Goal: Find specific page/section: Find specific page/section

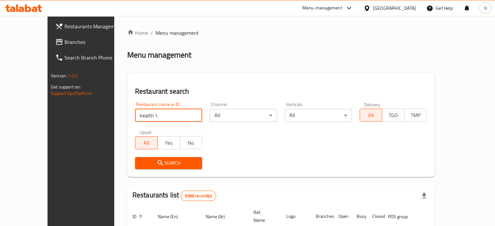
click button "Search" at bounding box center [168, 163] width 67 height 12
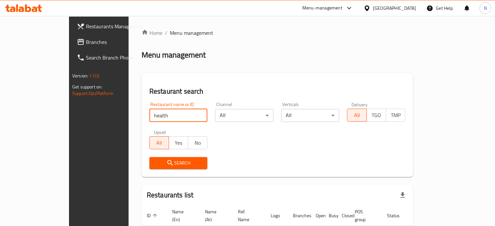
click button "Search" at bounding box center [178, 163] width 58 height 12
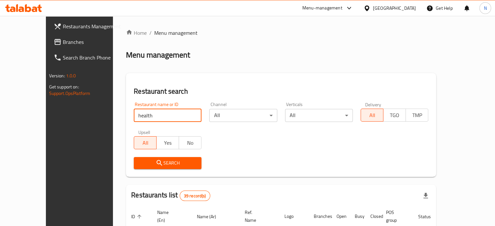
click at [205, 147] on div "Restaurant name or ID health Restaurant name or ID Channel All ​ Verticals All …" at bounding box center [281, 135] width 302 height 75
click at [151, 118] on input "health" at bounding box center [168, 115] width 68 height 13
type input "health studio"
click button "Search" at bounding box center [168, 163] width 68 height 12
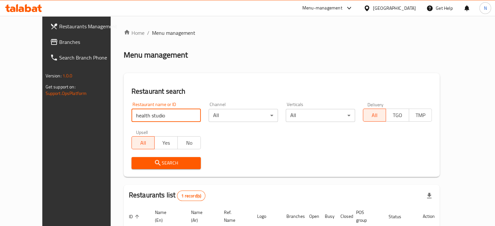
scroll to position [51, 0]
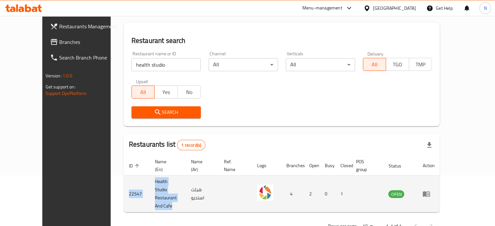
drag, startPoint x: 194, startPoint y: 180, endPoint x: 101, endPoint y: 182, distance: 92.8
click at [124, 182] on tr "22547 Health Studio Restaurant And Cafe هيلث استديو 4 2 0 1 OPEN" at bounding box center [282, 194] width 316 height 37
copy tr "22547 Health Studio Restaurant And Cafe"
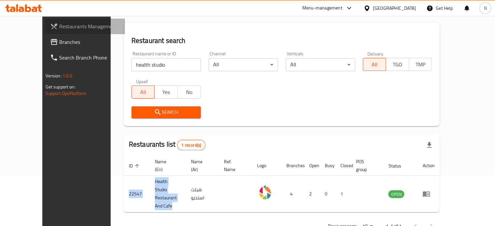
click at [59, 25] on span "Restaurants Management" at bounding box center [89, 26] width 61 height 8
